Goal: Task Accomplishment & Management: Use online tool/utility

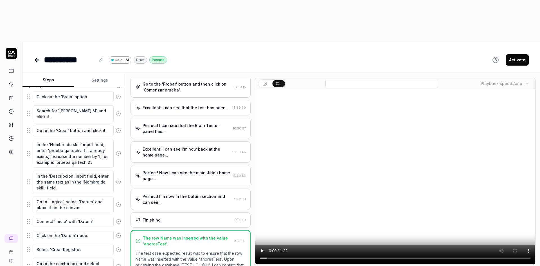
scroll to position [112, 0]
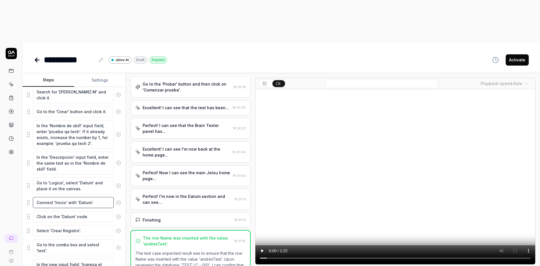
click at [62, 197] on textarea "Connect 'Inicio' with 'Datum'." at bounding box center [73, 202] width 81 height 11
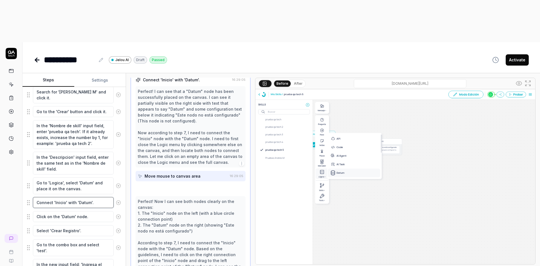
scroll to position [184, 0]
click at [69, 211] on textarea "Click on the 'Datum' node." at bounding box center [73, 216] width 81 height 11
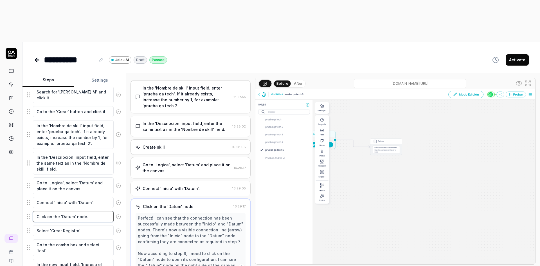
scroll to position [74, 0]
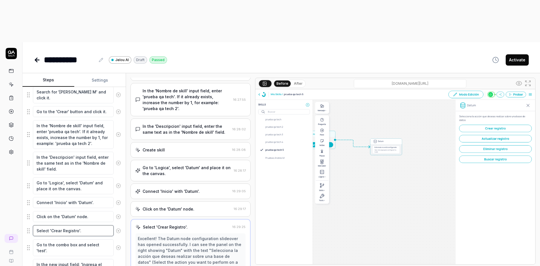
click at [62, 225] on textarea "Select 'Crear Registro'." at bounding box center [73, 230] width 81 height 11
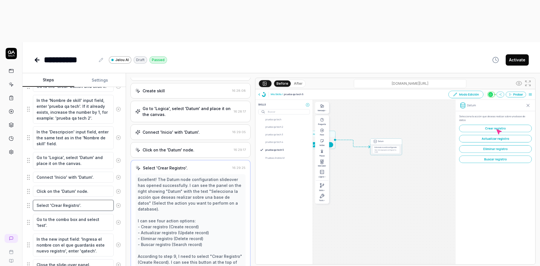
scroll to position [141, 0]
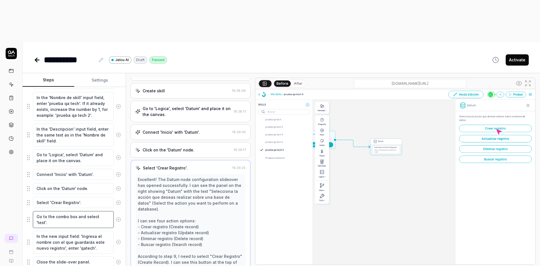
click at [69, 211] on textarea "Go to the combo box and select 'test'." at bounding box center [73, 219] width 81 height 17
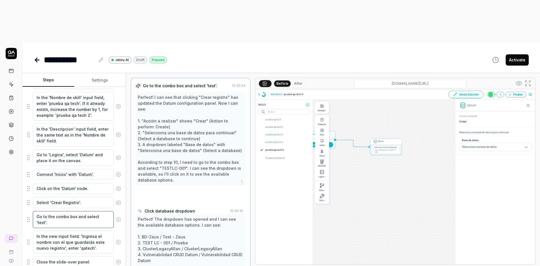
scroll to position [249, 0]
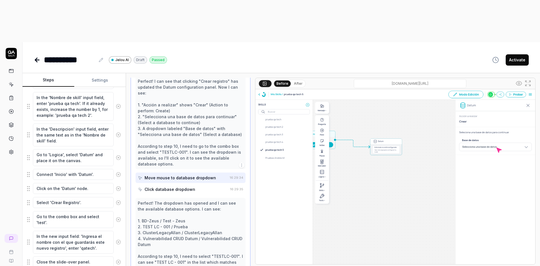
click at [40, 57] on icon at bounding box center [37, 60] width 7 height 7
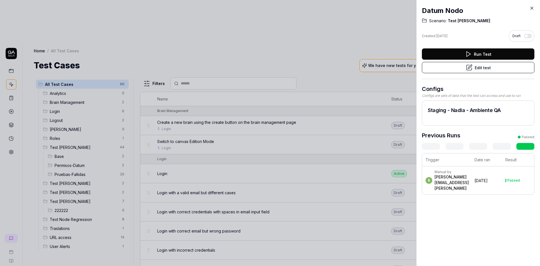
click at [531, 7] on icon at bounding box center [531, 8] width 5 height 5
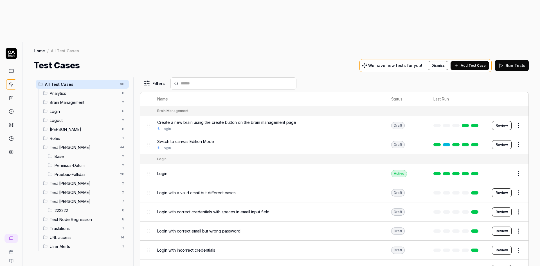
click at [82, 180] on span "Test [PERSON_NAME]" at bounding box center [84, 183] width 69 height 6
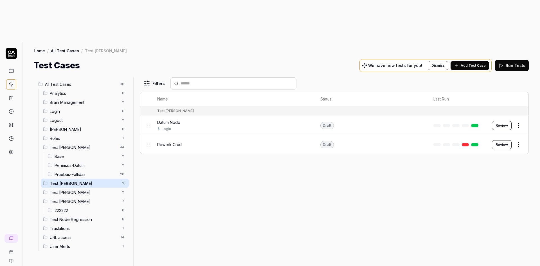
click at [216, 138] on div "Rework Crud" at bounding box center [233, 144] width 152 height 12
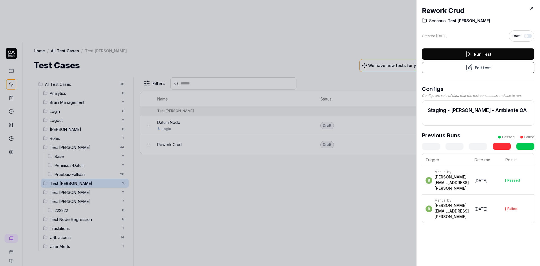
click at [489, 70] on button "Edit test" at bounding box center [478, 67] width 112 height 11
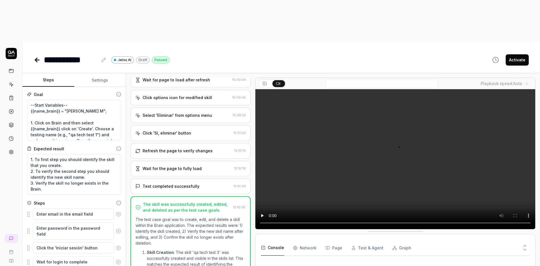
scroll to position [426, 0]
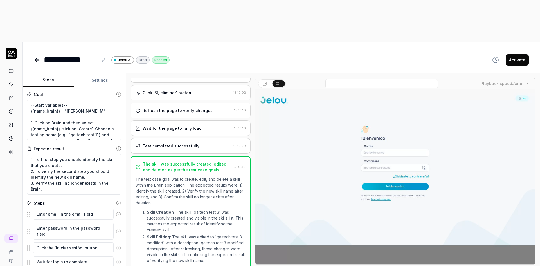
type textarea "*"
